Goal: Task Accomplishment & Management: Complete application form

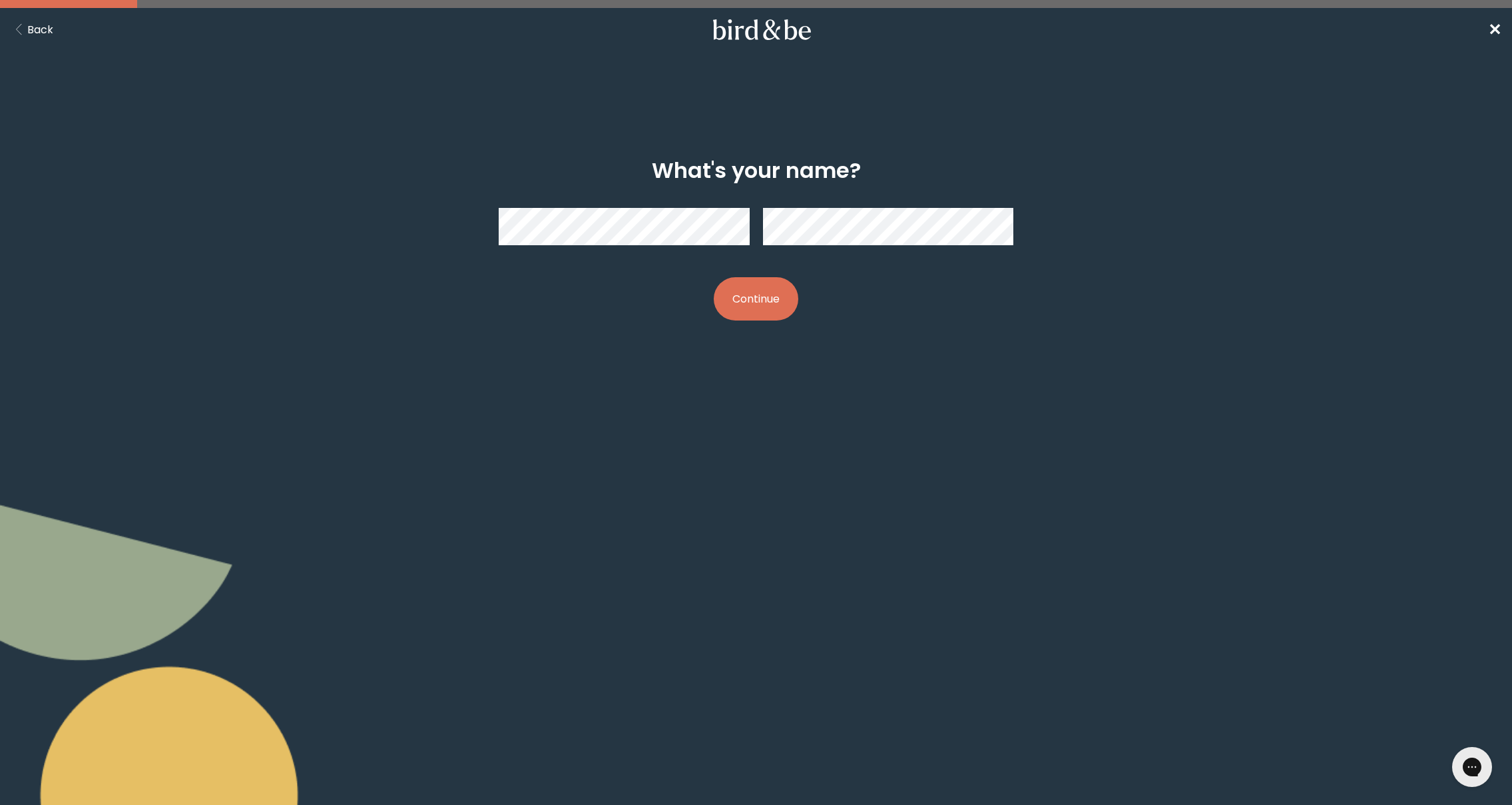
click at [745, 302] on button "Continue" at bounding box center [756, 299] width 84 height 43
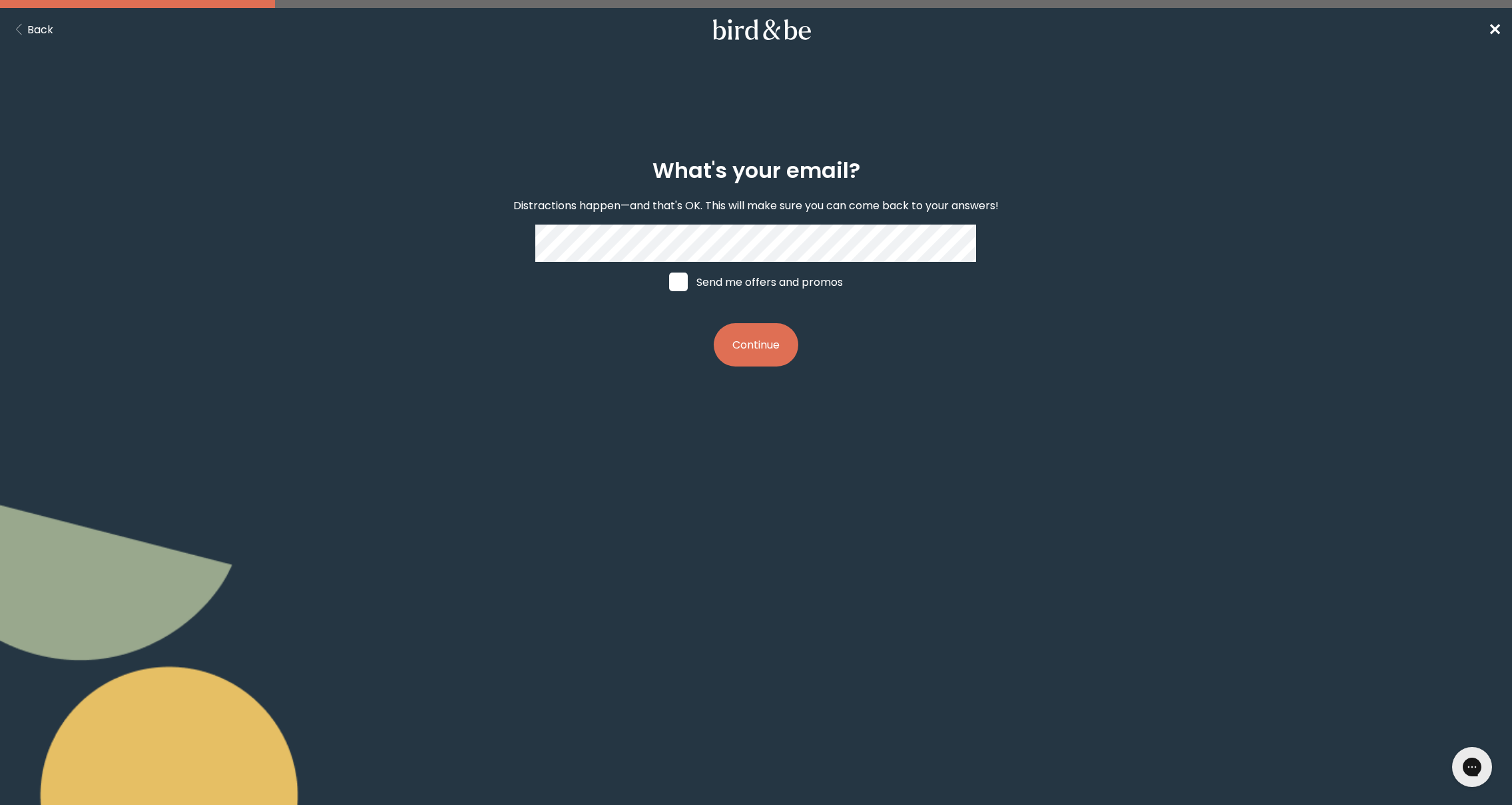
click at [757, 349] on button "Continue" at bounding box center [756, 345] width 84 height 43
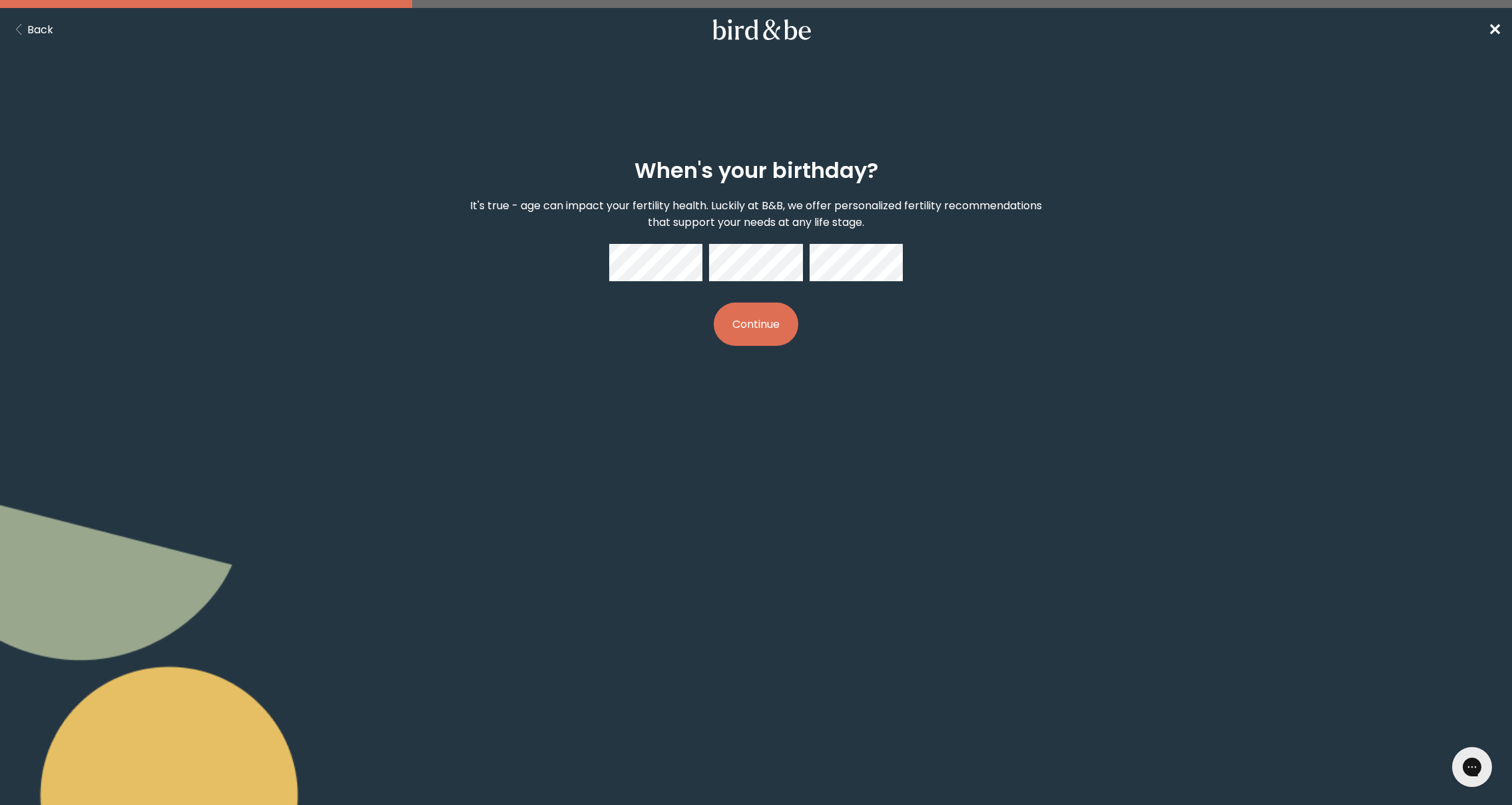
click at [749, 331] on button "Continue" at bounding box center [756, 324] width 84 height 43
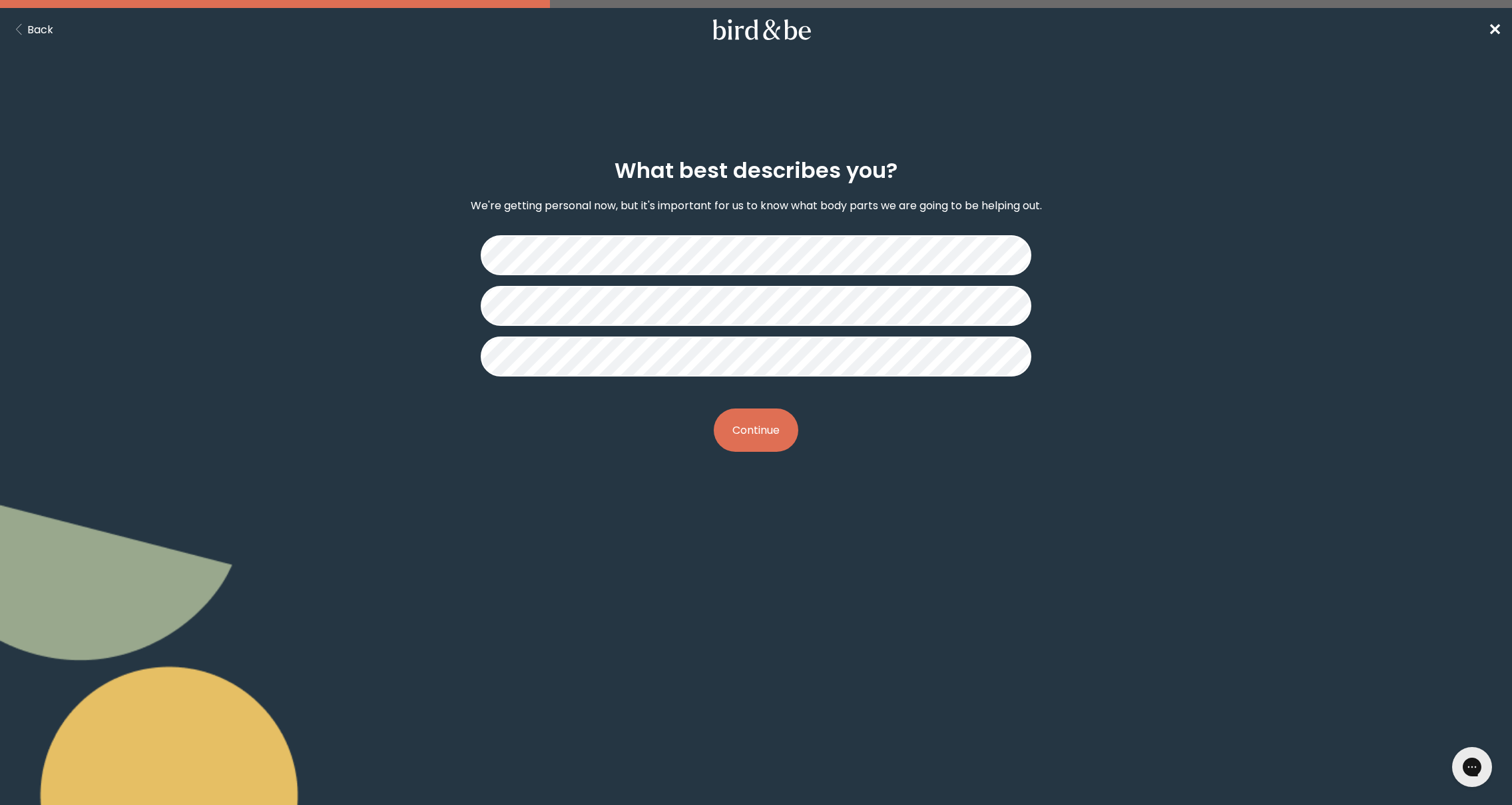
click at [743, 440] on button "Continue" at bounding box center [756, 430] width 84 height 43
click at [756, 427] on button "Continue" at bounding box center [756, 430] width 84 height 43
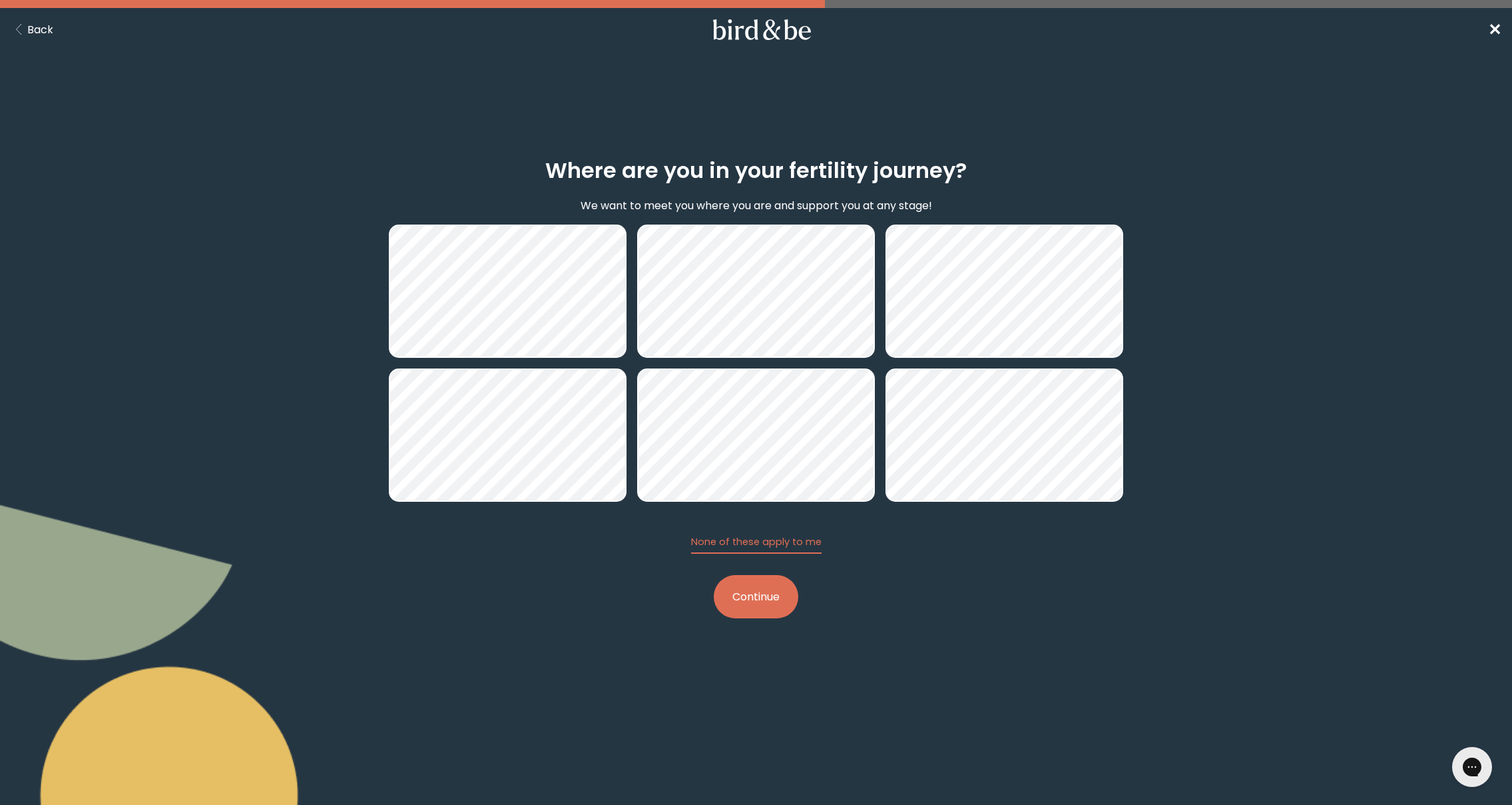
click at [783, 603] on button "Continue" at bounding box center [756, 596] width 84 height 43
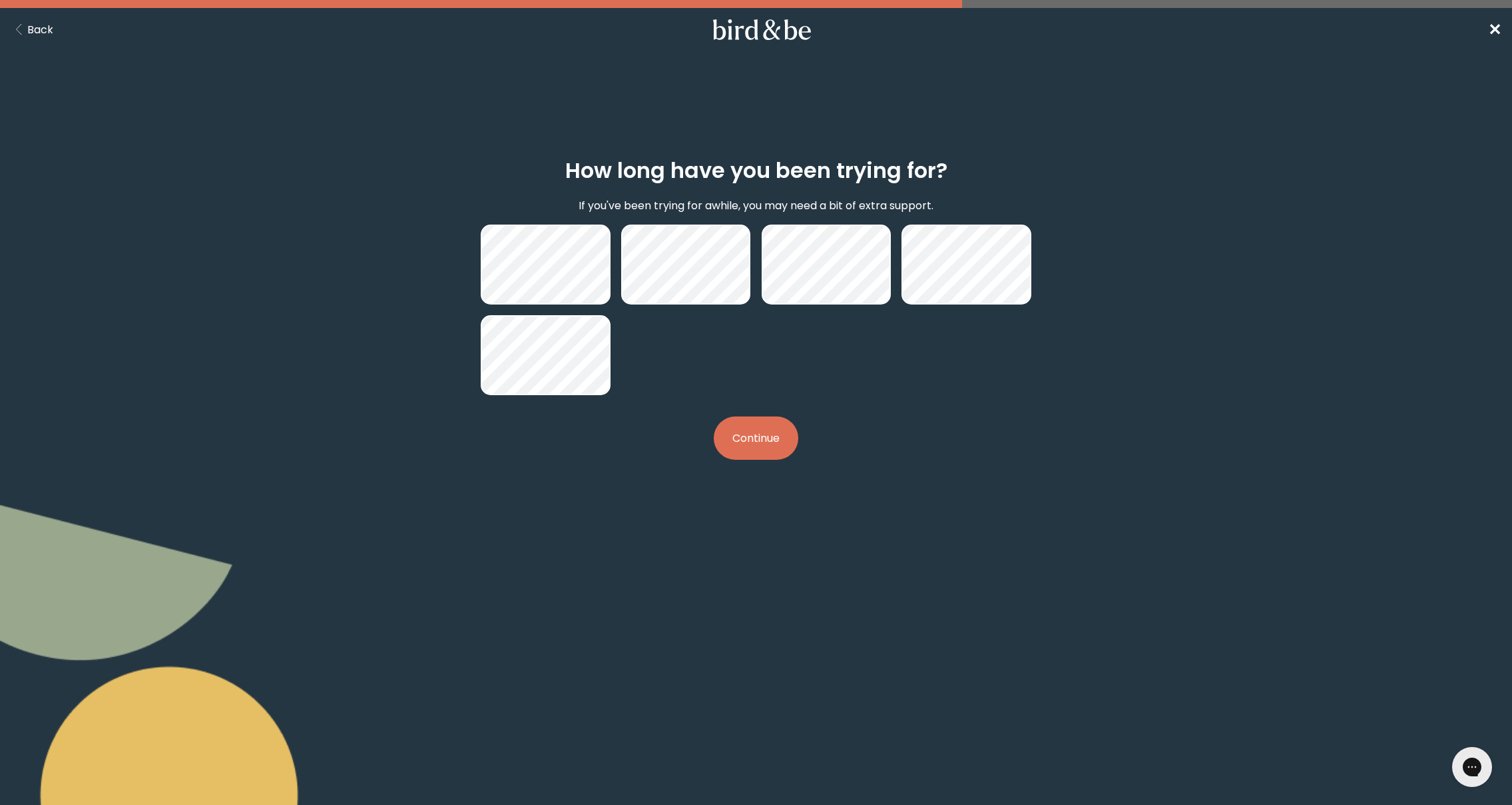
click at [733, 452] on button "Continue" at bounding box center [756, 438] width 84 height 43
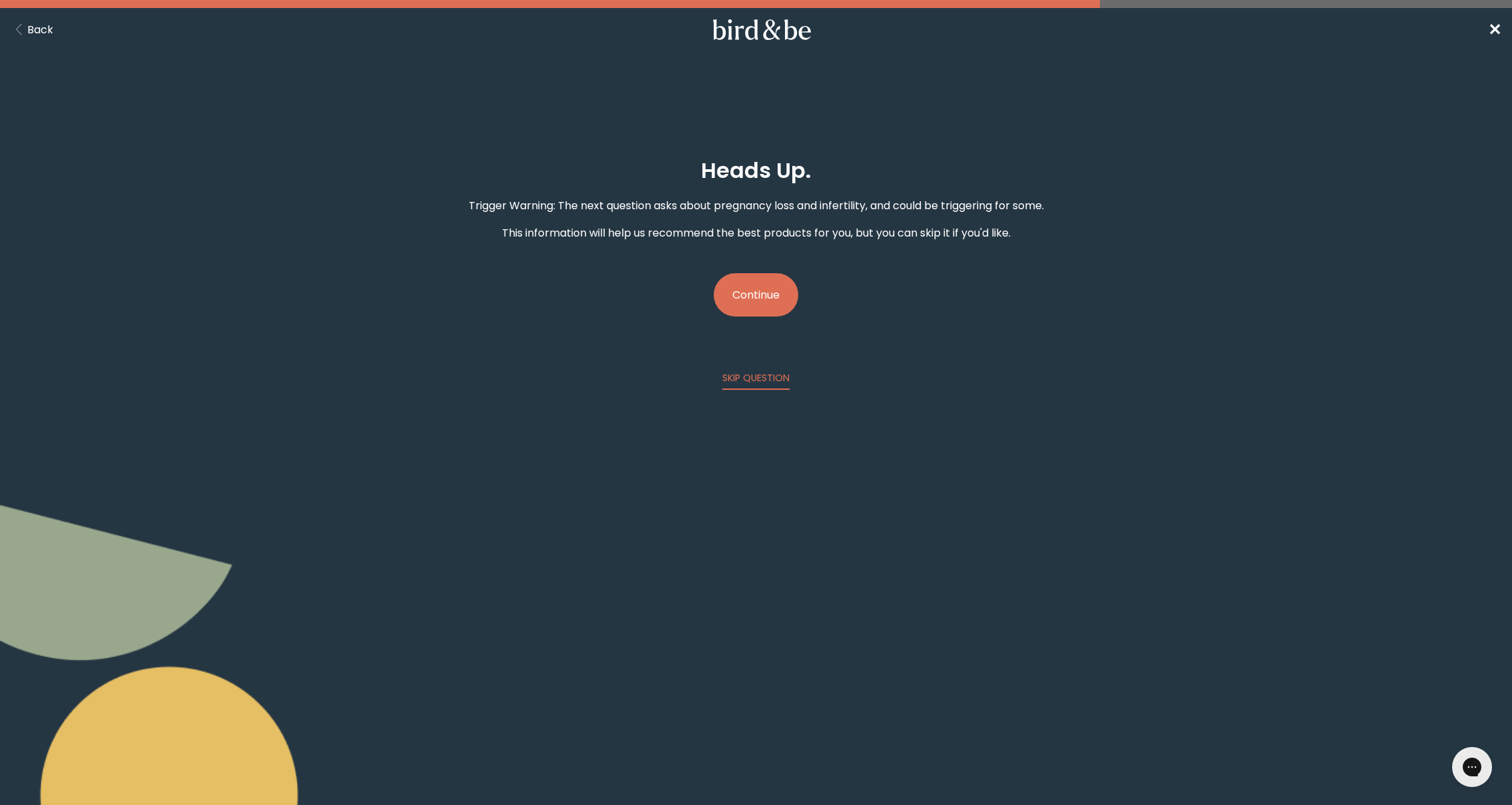
click at [748, 292] on button "Continue" at bounding box center [756, 294] width 84 height 43
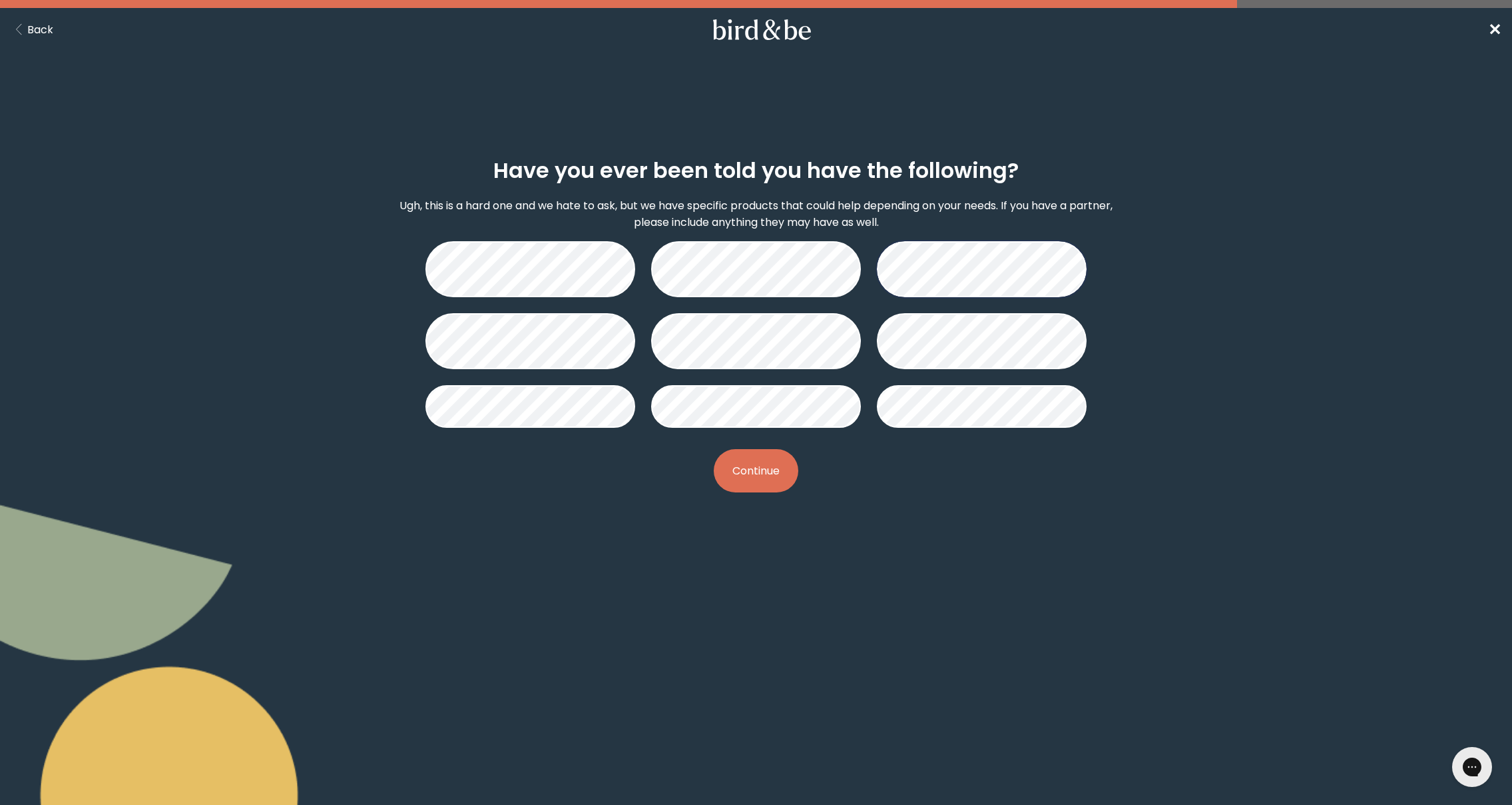
click at [765, 473] on button "Continue" at bounding box center [756, 470] width 84 height 43
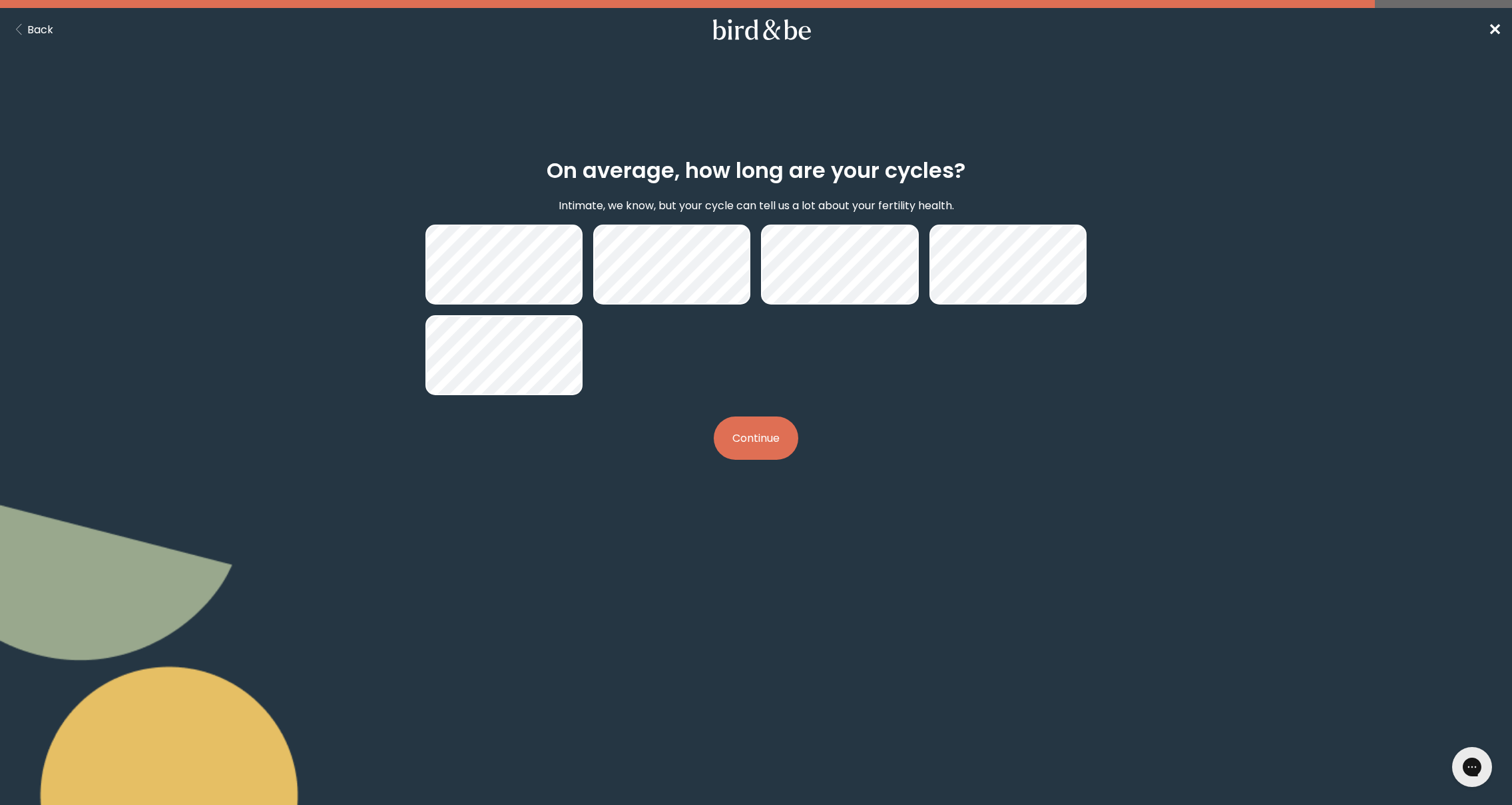
click at [783, 441] on button "Continue" at bounding box center [756, 438] width 84 height 43
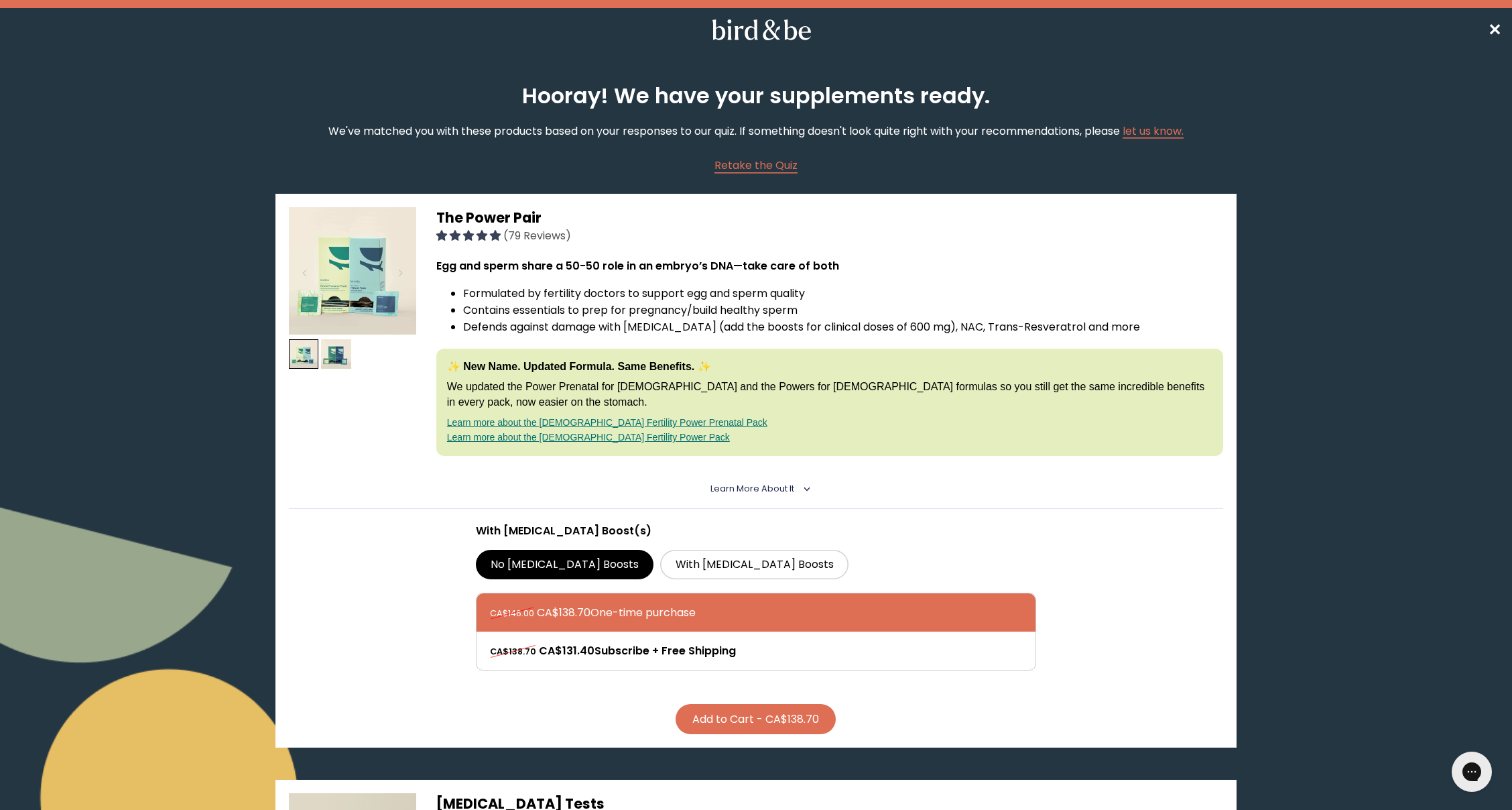
drag, startPoint x: 1510, startPoint y: 109, endPoint x: 1502, endPoint y: 135, distance: 27.2
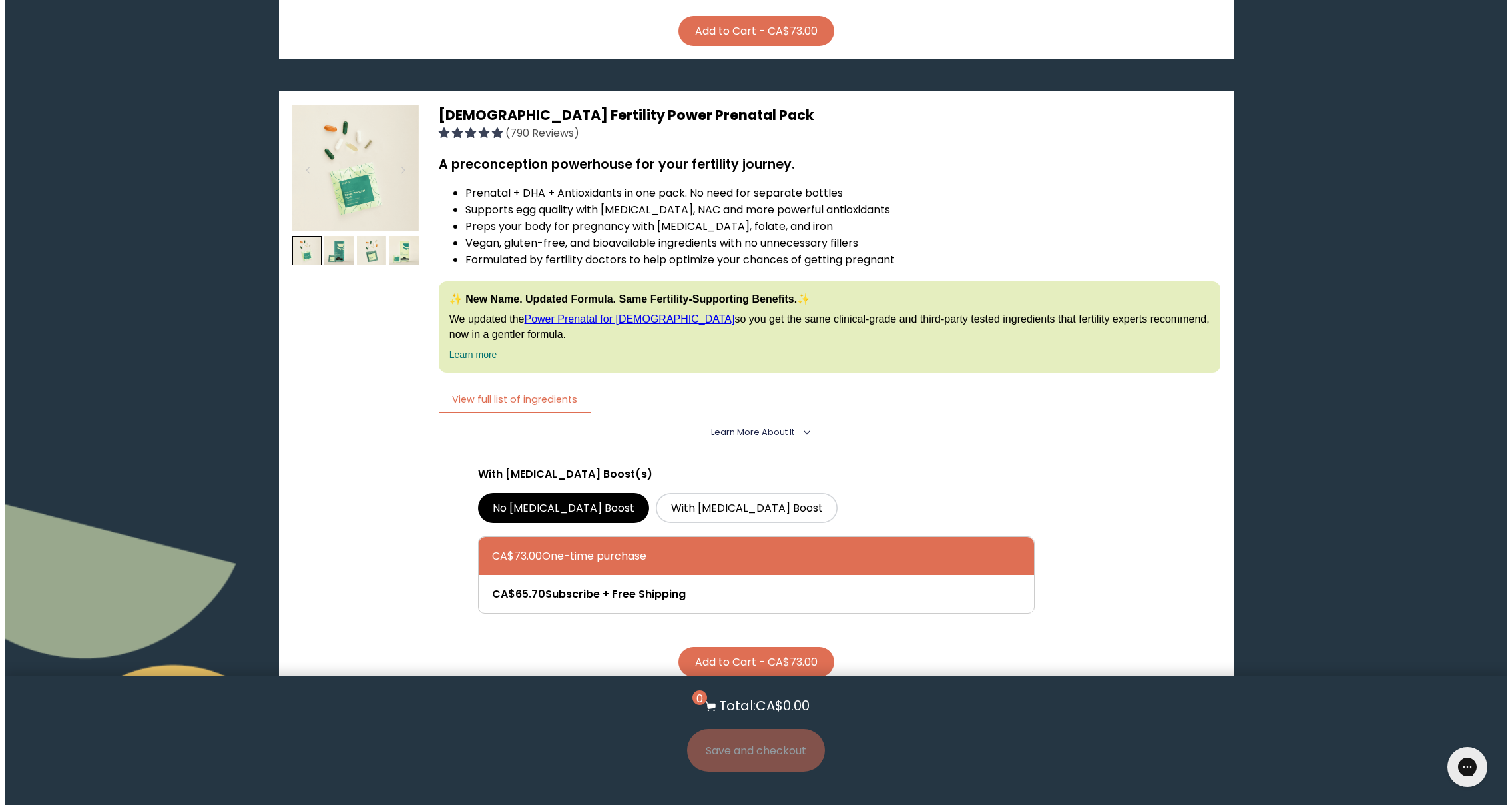
scroll to position [3065, 0]
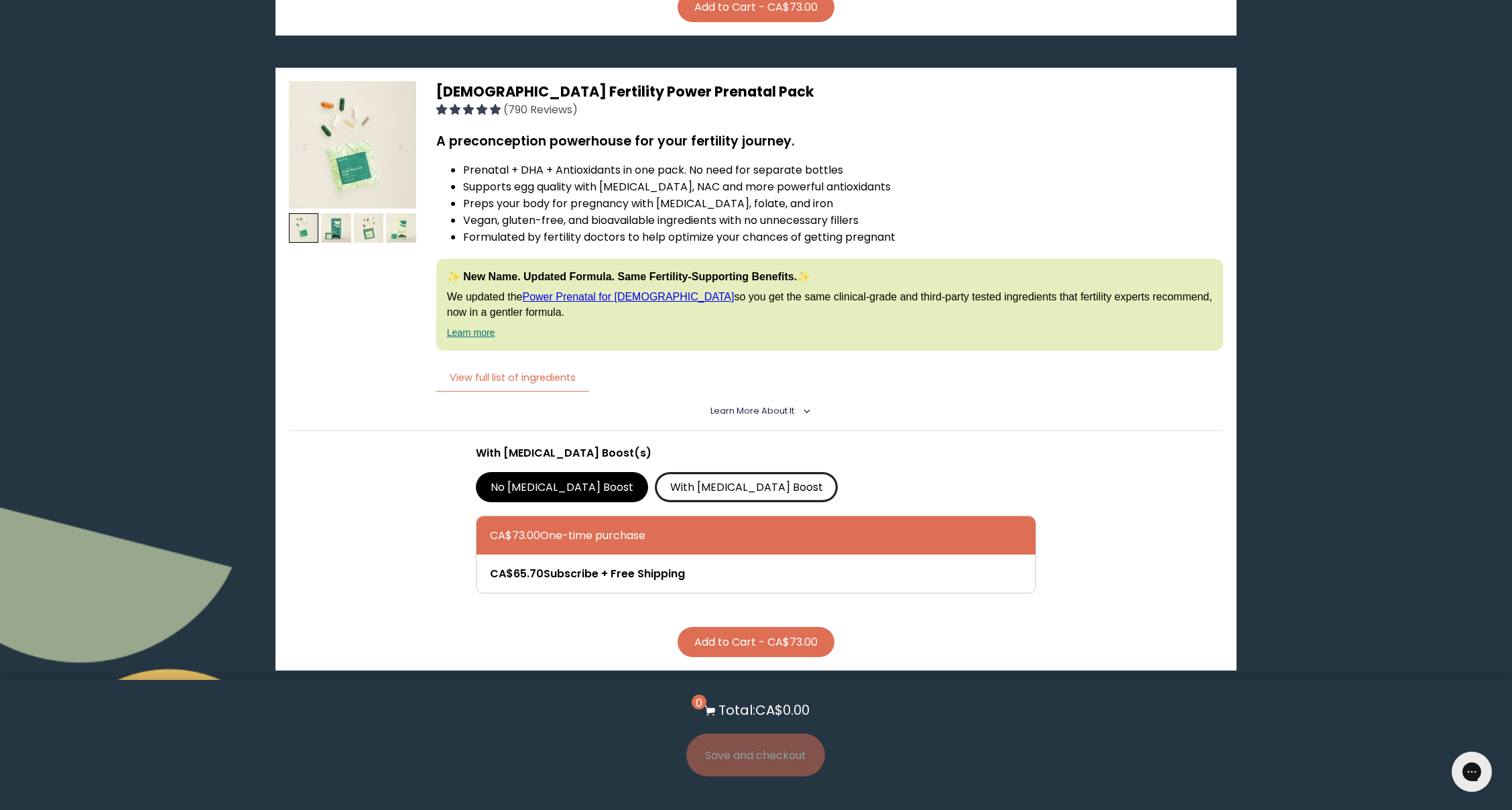
click at [654, 471] on label "With [MEDICAL_DATA] Boost" at bounding box center [746, 486] width 183 height 29
click at [0, 0] on input "With [MEDICAL_DATA] Boost" at bounding box center [0, 0] width 0 height 0
click at [549, 471] on label "No [MEDICAL_DATA] Boost" at bounding box center [562, 486] width 173 height 29
click at [0, 0] on input "No [MEDICAL_DATA] Boost" at bounding box center [0, 0] width 0 height 0
click at [532, 364] on button "View full list of ingredients" at bounding box center [513, 377] width 153 height 27
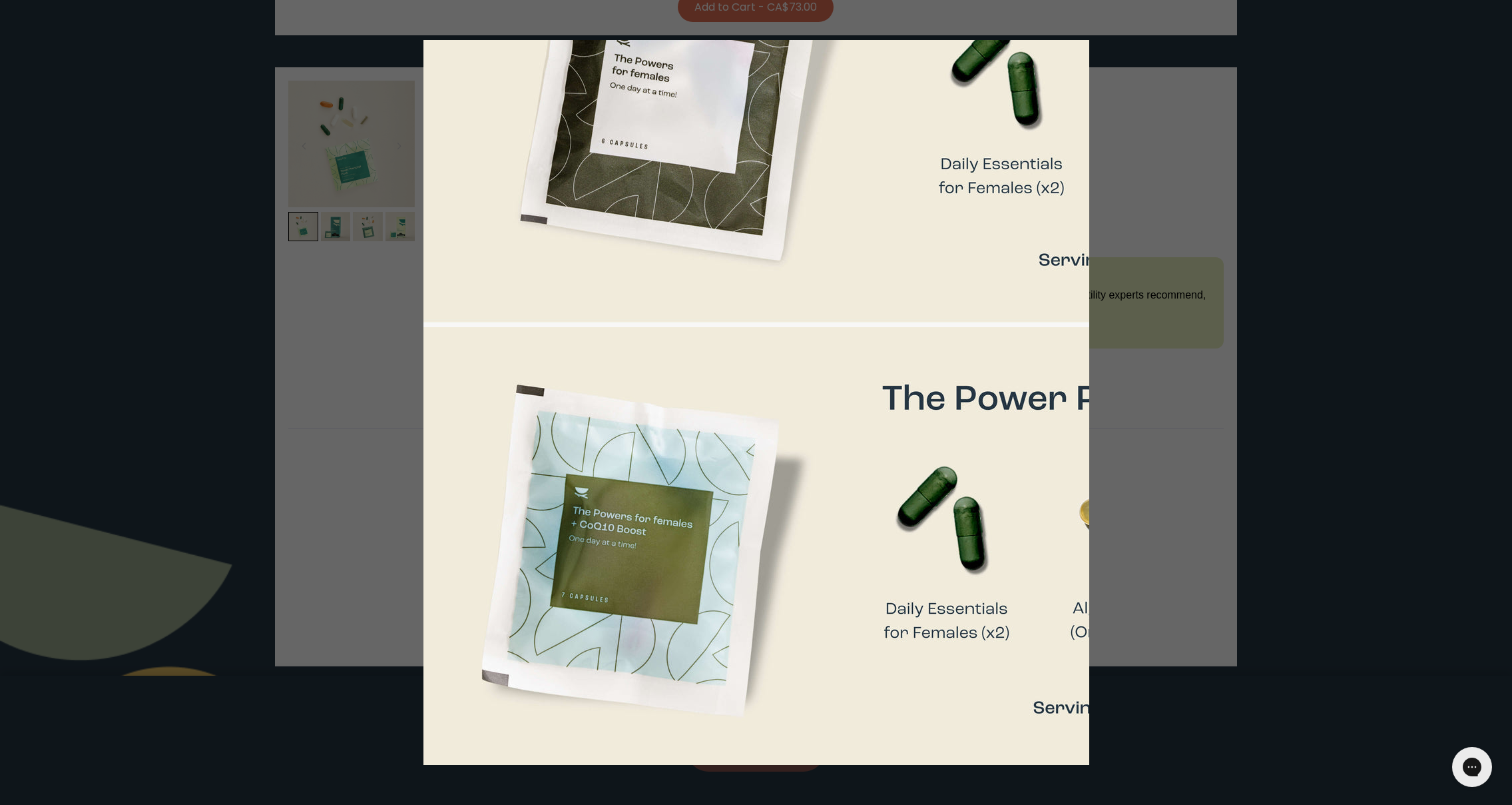
scroll to position [251, 97]
click at [1402, 531] on div at bounding box center [756, 402] width 1512 height 805
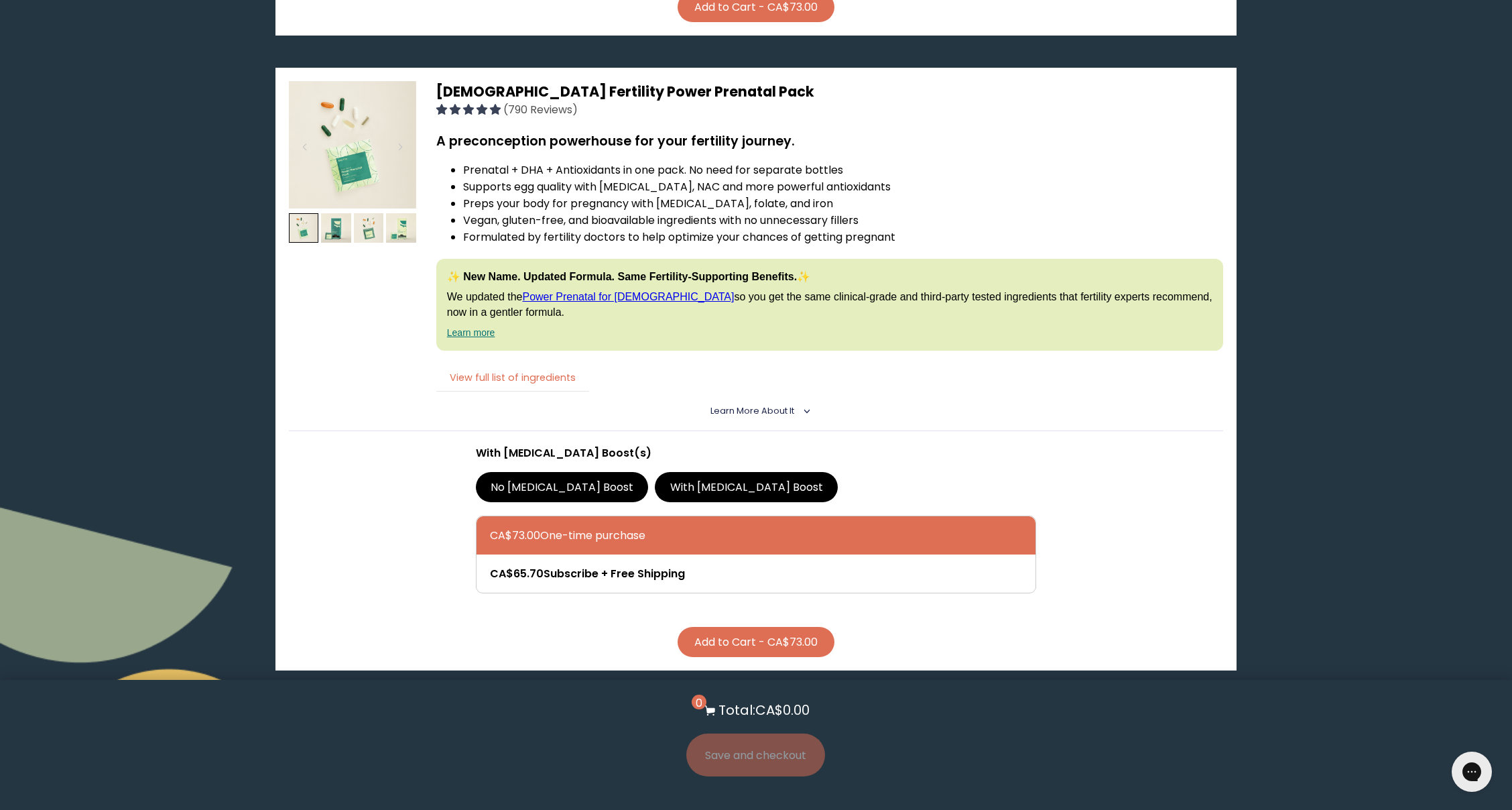
click at [490, 364] on button "View full list of ingredients" at bounding box center [513, 377] width 153 height 27
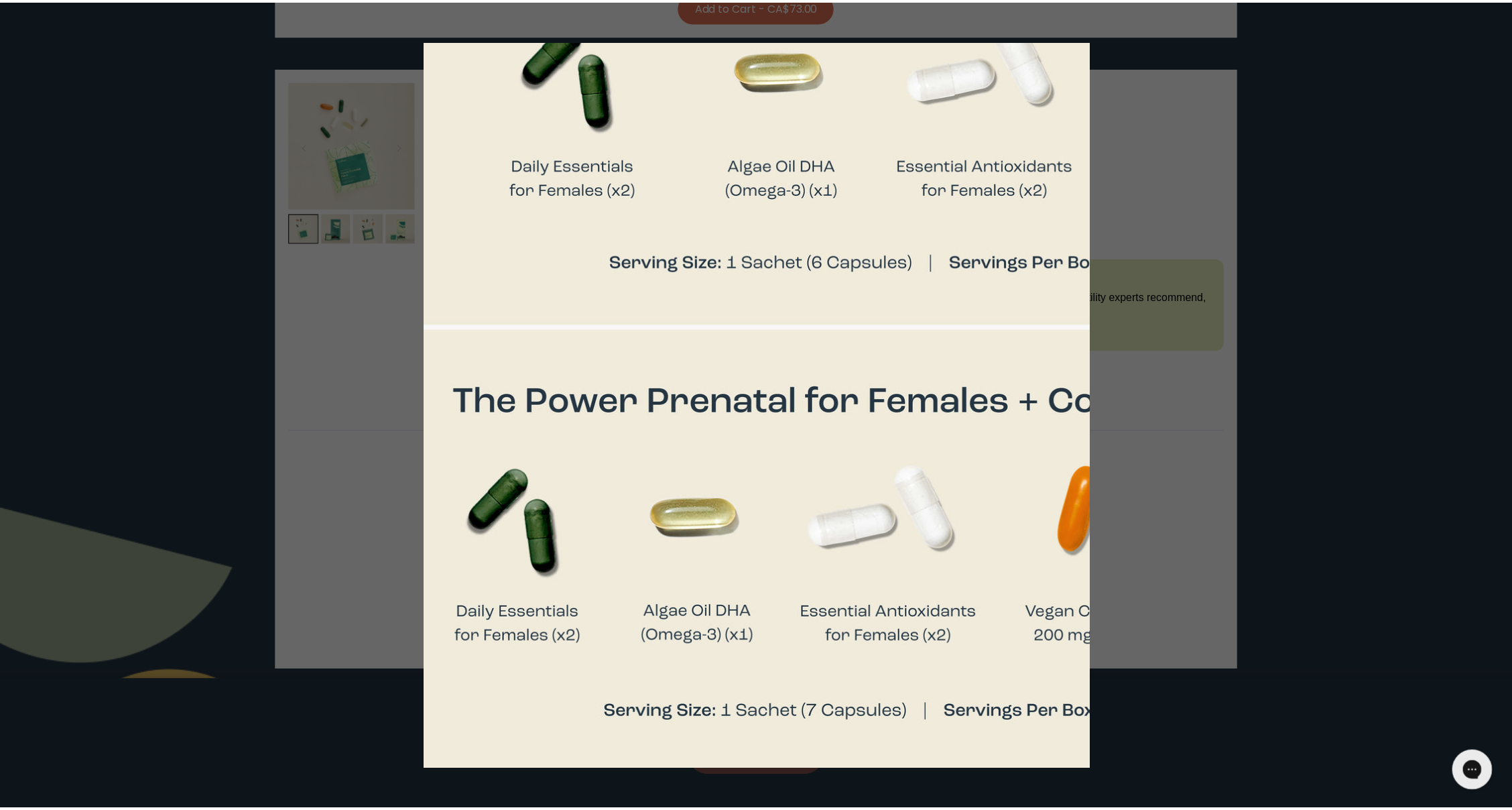
scroll to position [253, 788]
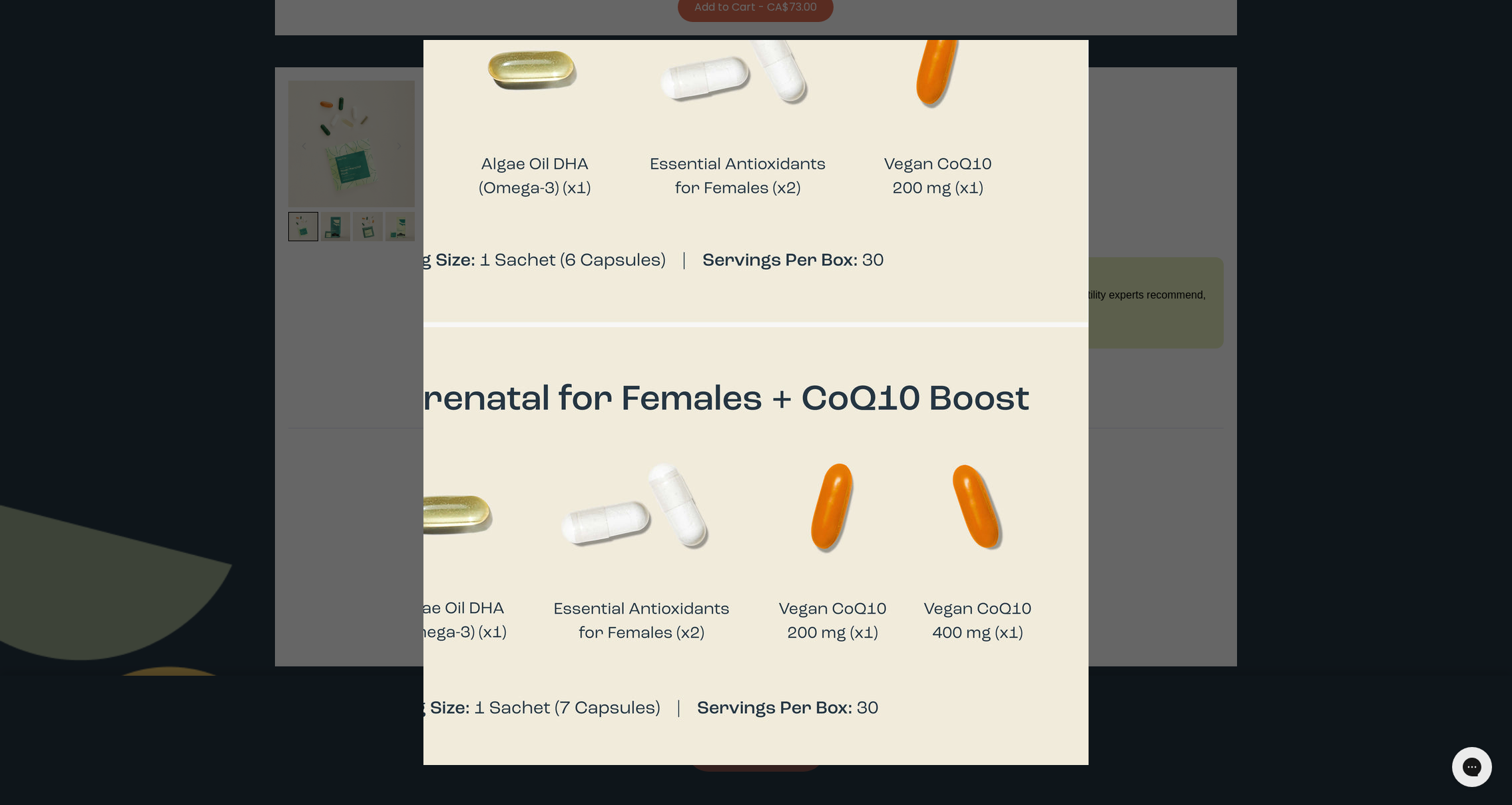
click at [1383, 491] on div at bounding box center [756, 402] width 1512 height 805
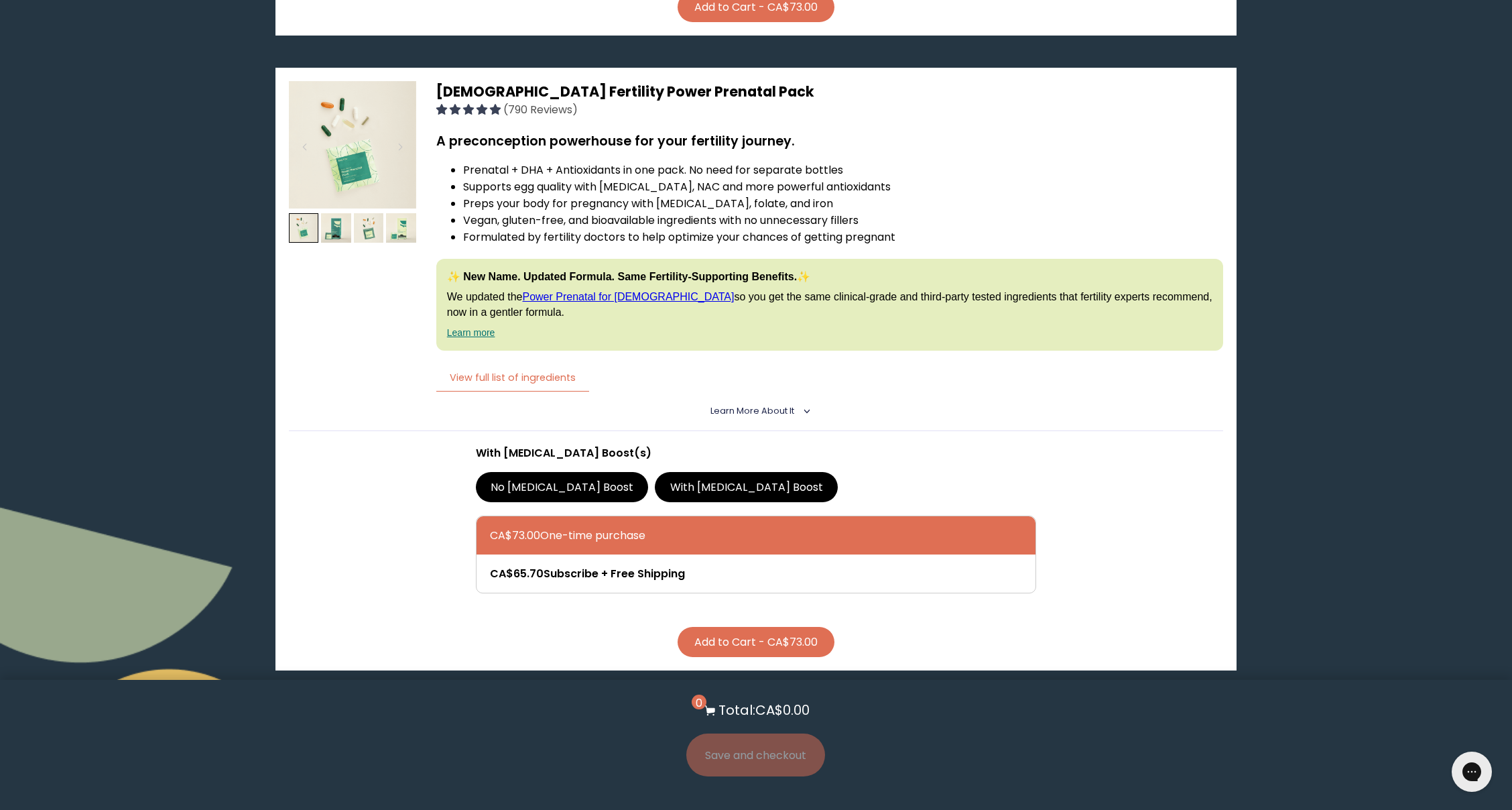
click at [654, 471] on label "With [MEDICAL_DATA] Boost" at bounding box center [746, 486] width 183 height 29
click at [0, 0] on input "With [MEDICAL_DATA] Boost" at bounding box center [0, 0] width 0 height 0
click at [545, 471] on label "No [MEDICAL_DATA] Boost" at bounding box center [562, 486] width 173 height 29
click at [0, 0] on input "No [MEDICAL_DATA] Boost" at bounding box center [0, 0] width 0 height 0
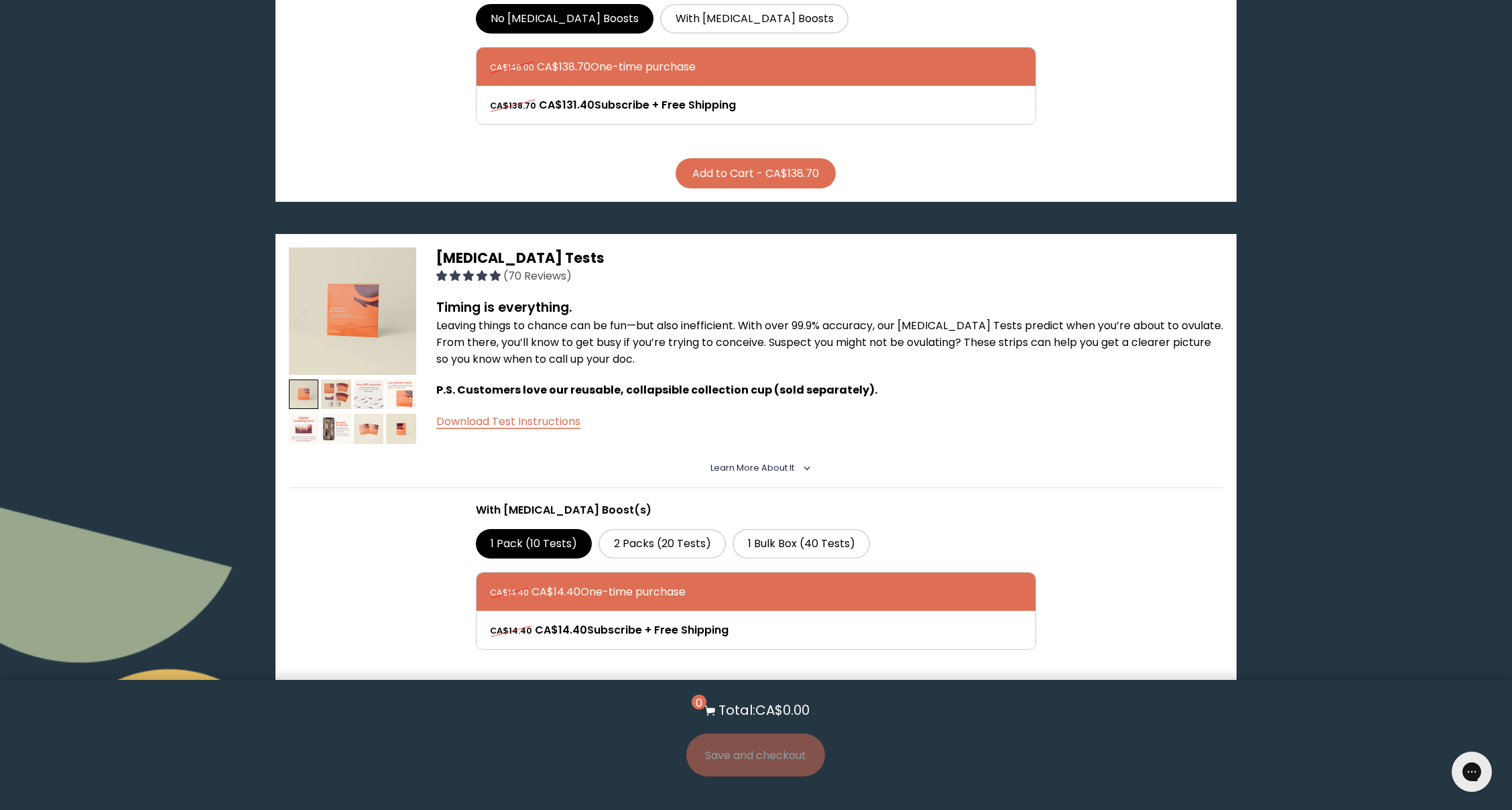
scroll to position [0, 0]
